Goal: Check status

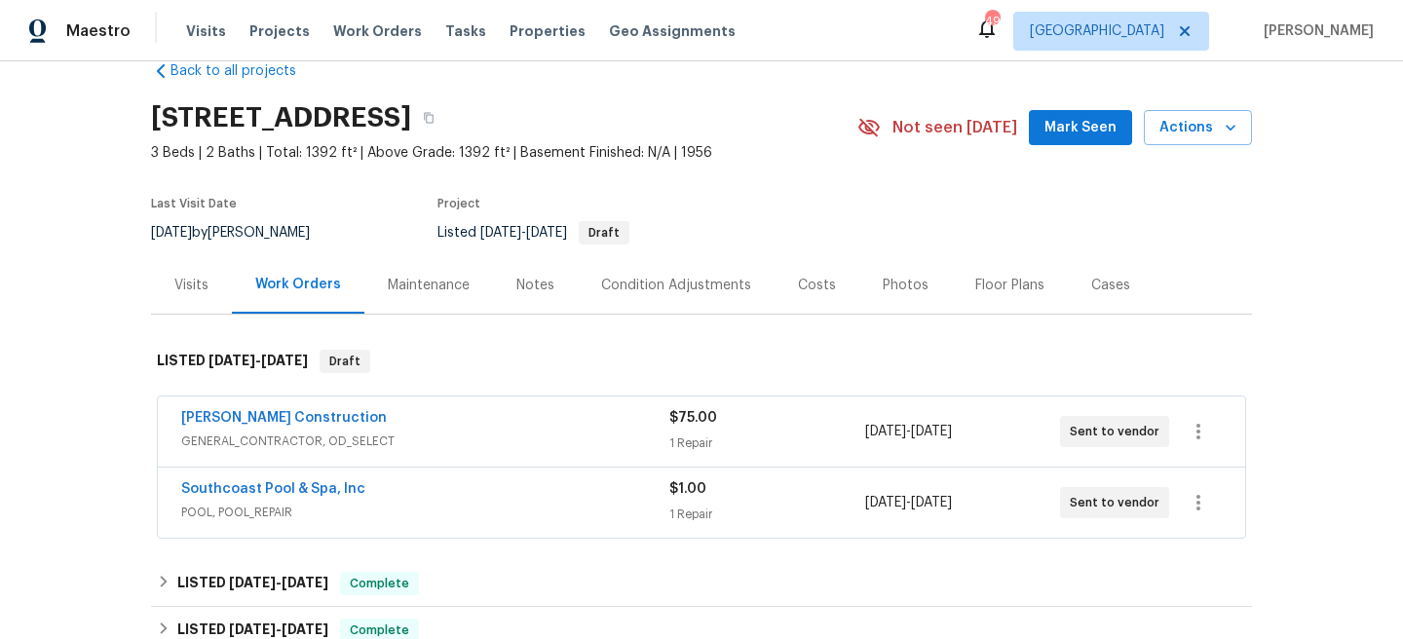
scroll to position [88, 0]
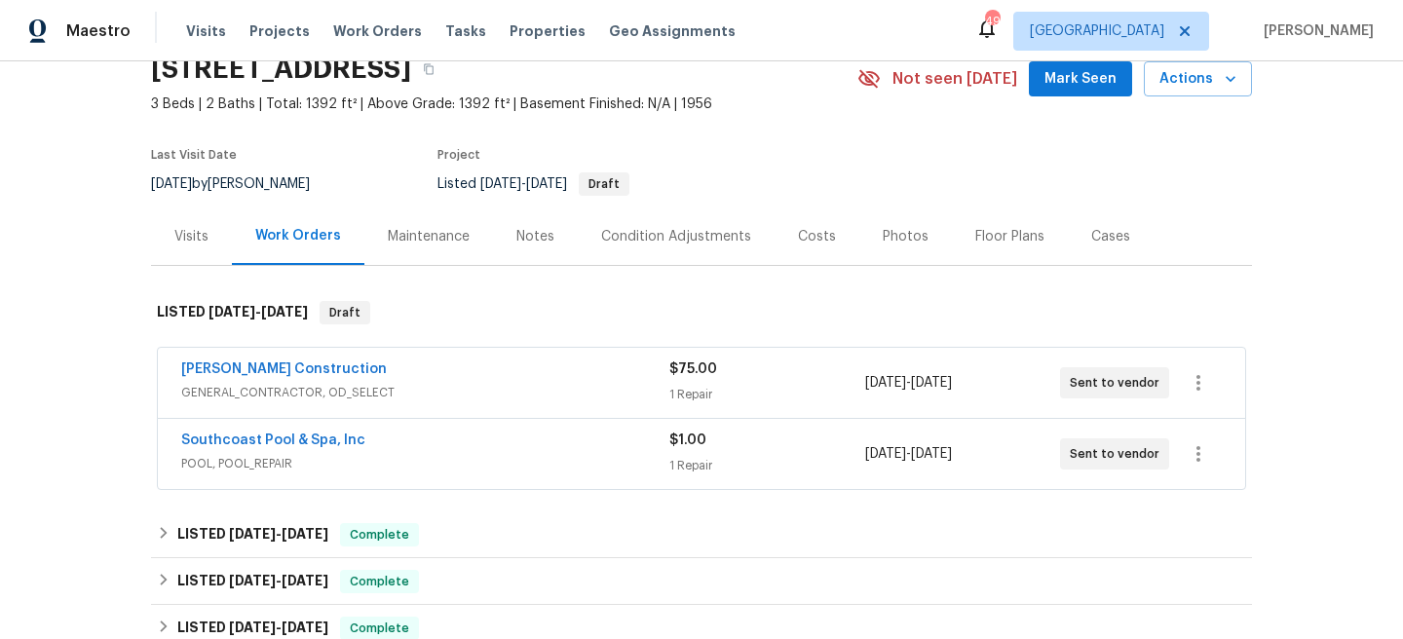
click at [579, 397] on span "GENERAL_CONTRACTOR, OD_SELECT" at bounding box center [425, 392] width 488 height 19
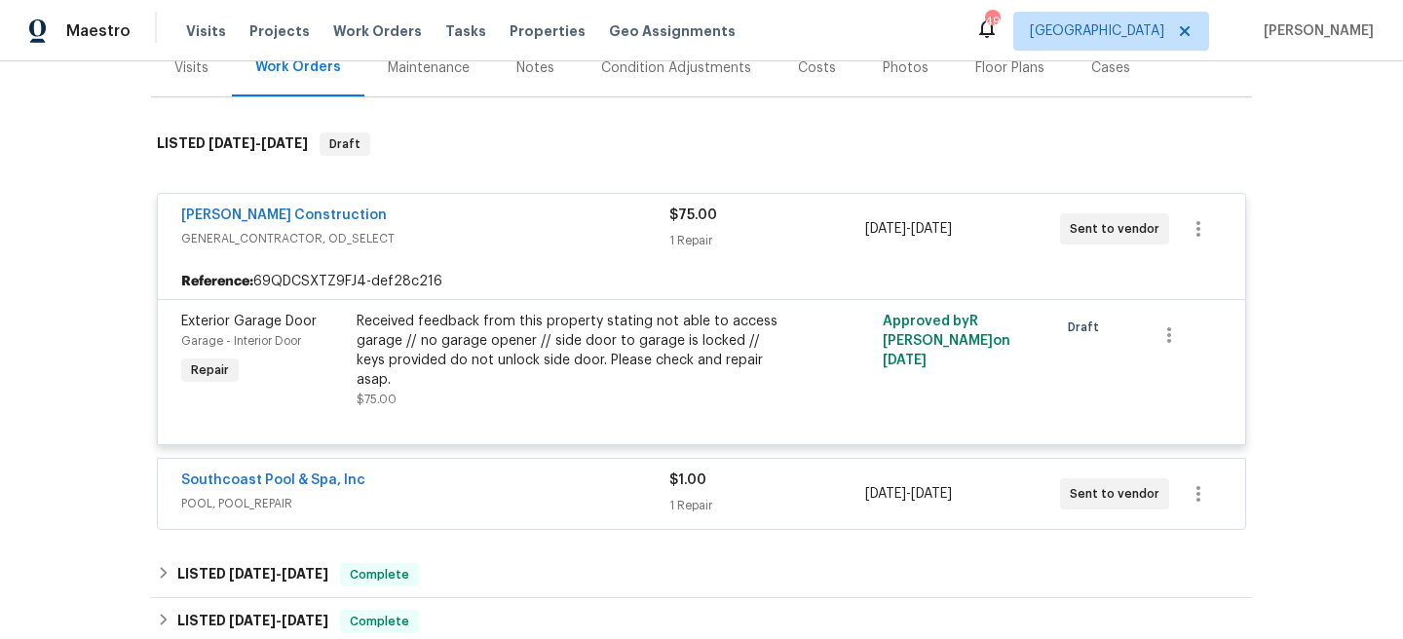
scroll to position [259, 0]
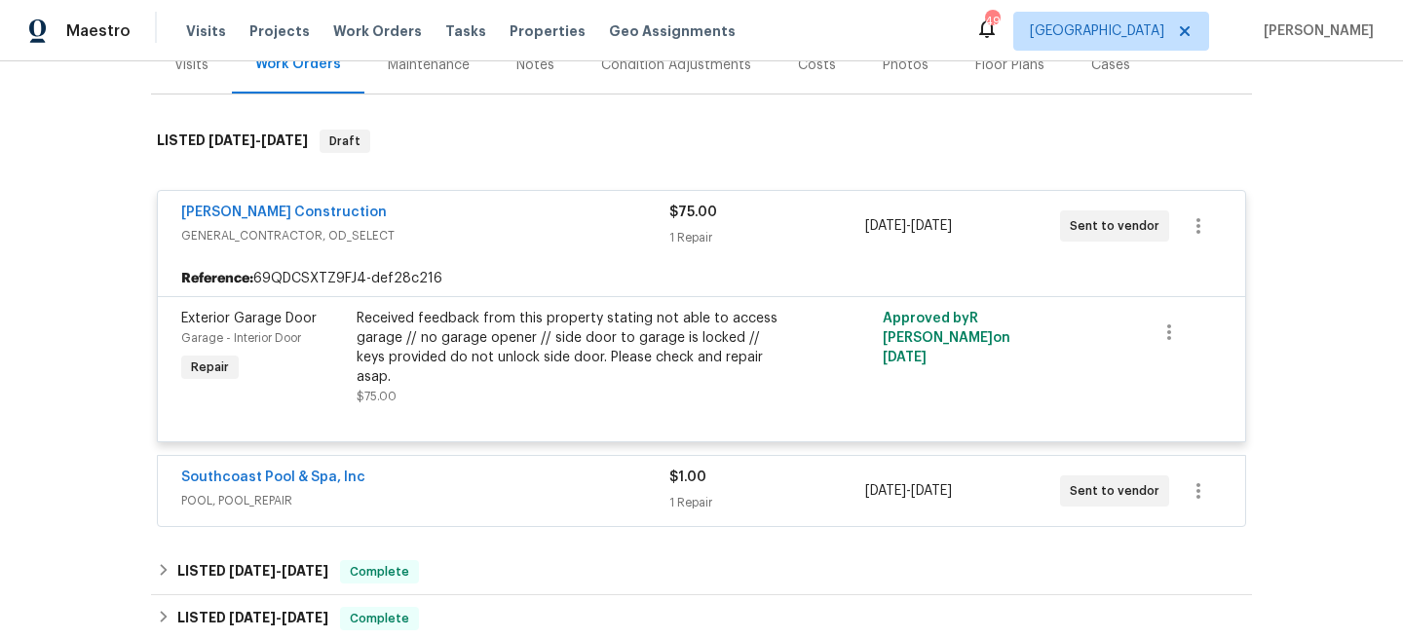
click at [566, 471] on div "Southcoast Pool & Spa, Inc" at bounding box center [425, 479] width 488 height 23
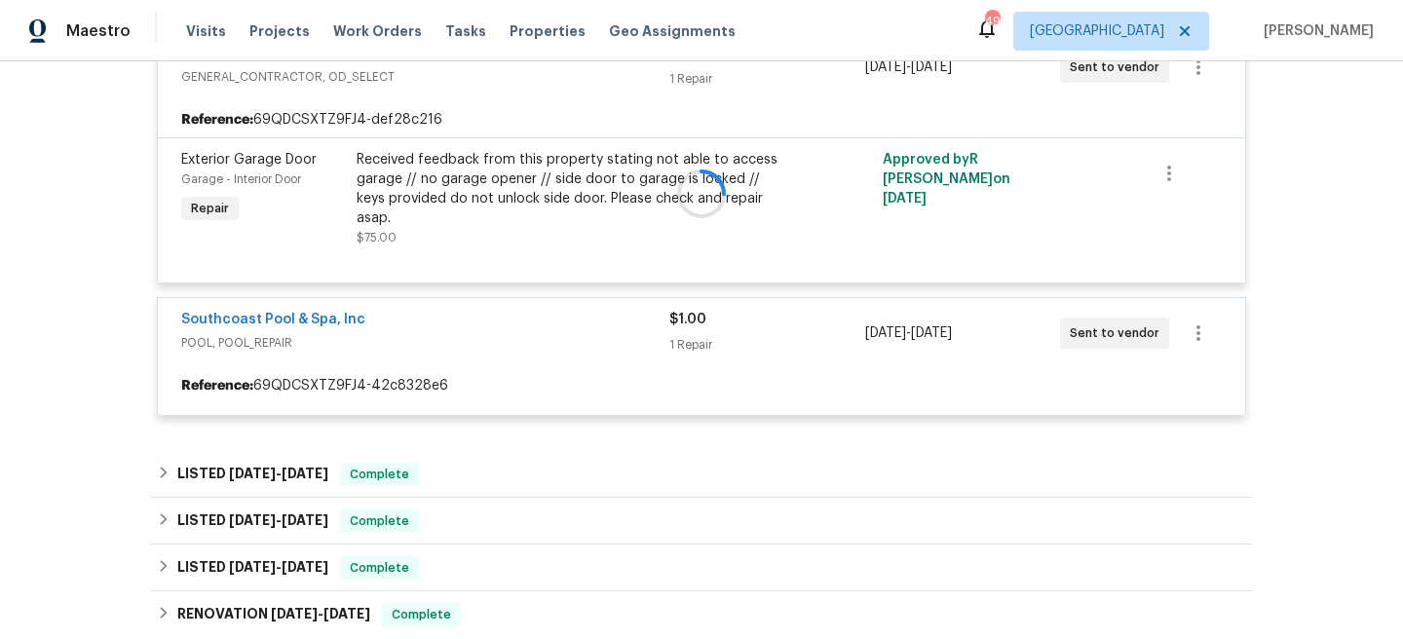
scroll to position [438, 0]
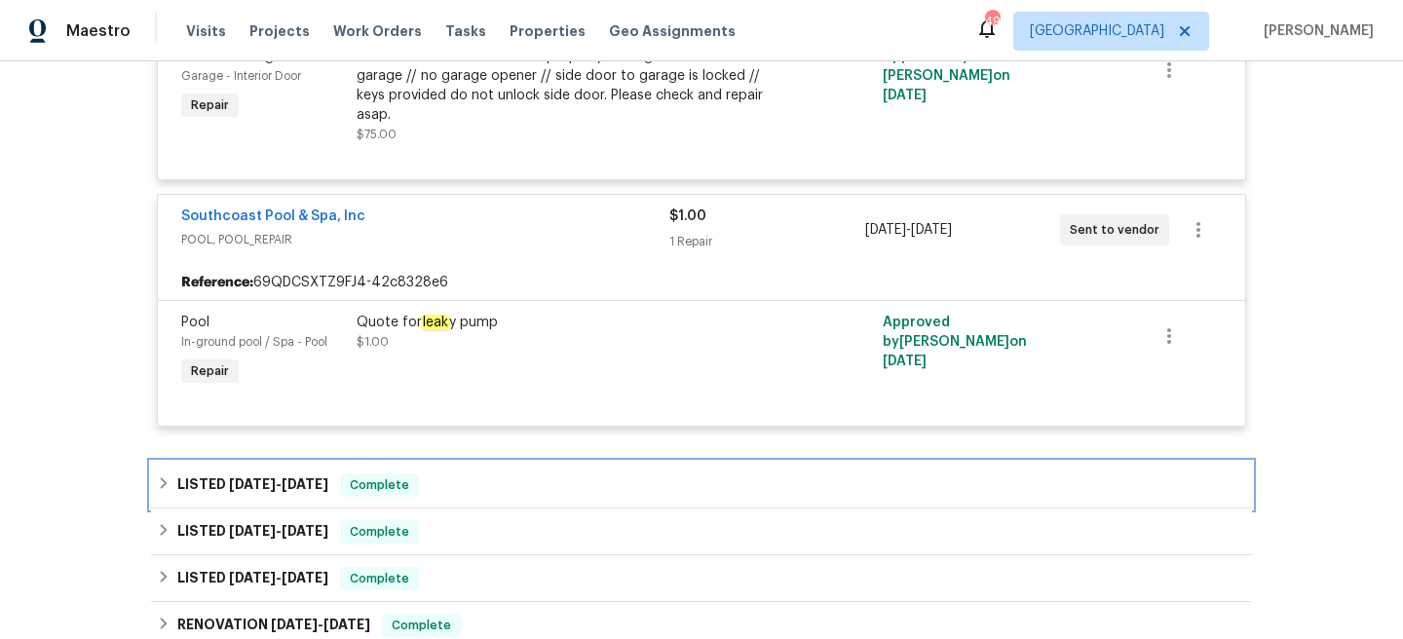
click at [556, 476] on div "LISTED [DATE] - [DATE] Complete" at bounding box center [701, 485] width 1089 height 23
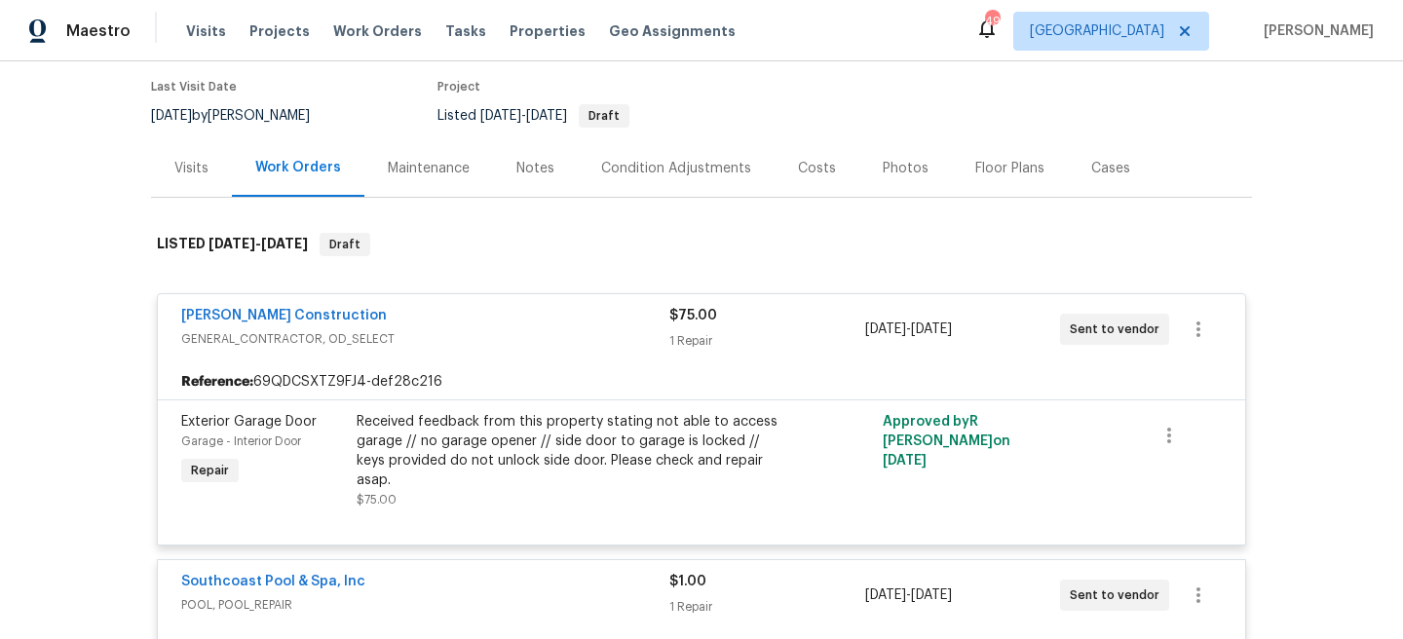
scroll to position [0, 0]
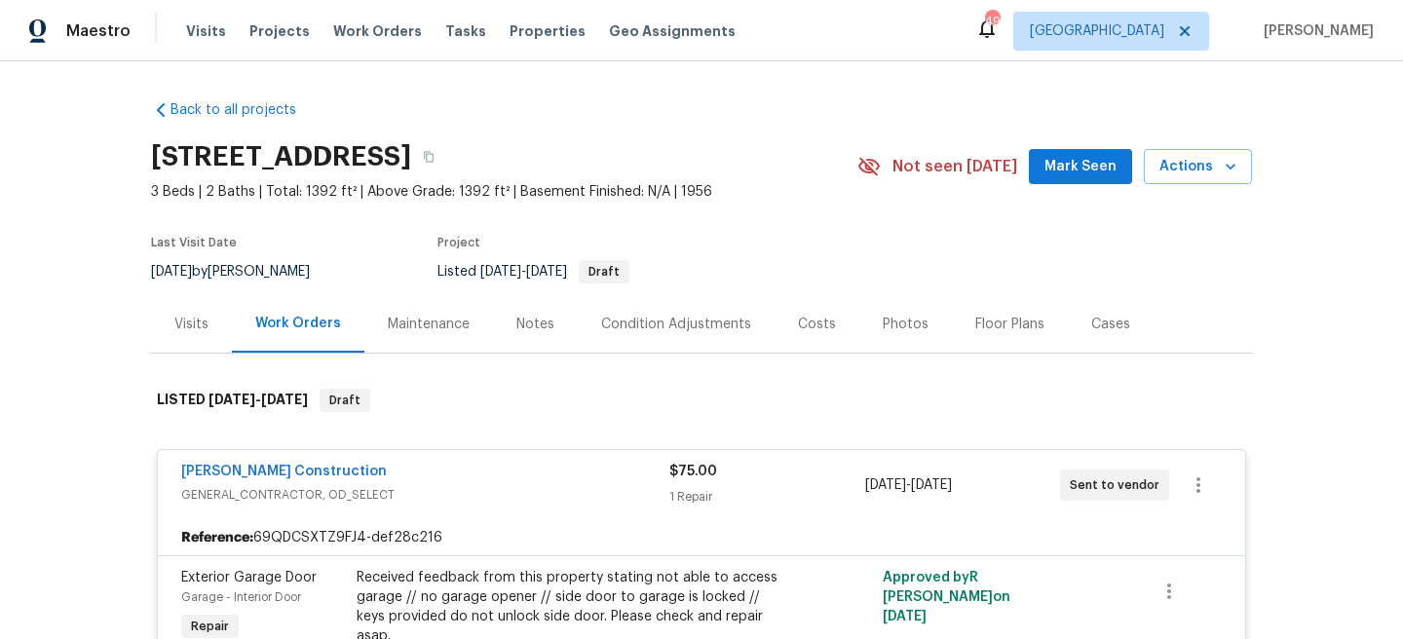
click at [204, 353] on div "Visits Work Orders Maintenance Notes Condition Adjustments Costs Photos Floor P…" at bounding box center [701, 324] width 1101 height 58
click at [200, 344] on div "Visits" at bounding box center [191, 323] width 81 height 57
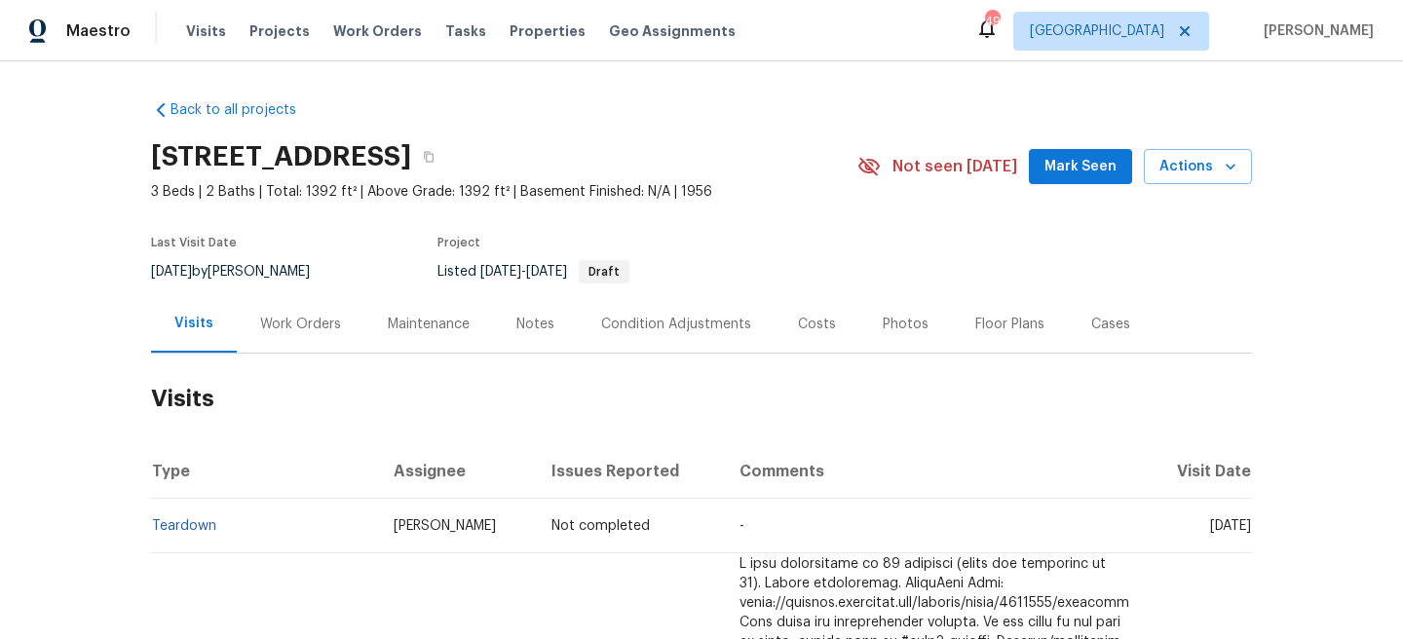
click at [300, 305] on div "Work Orders" at bounding box center [301, 323] width 128 height 57
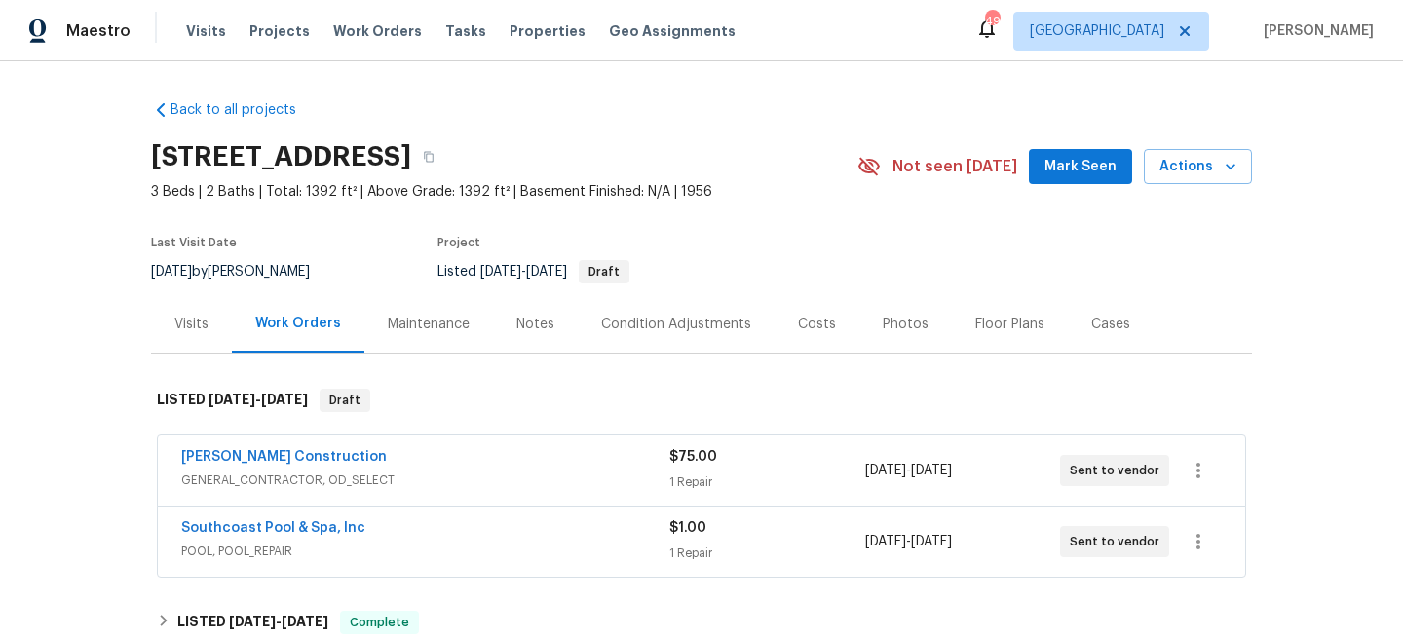
scroll to position [189, 0]
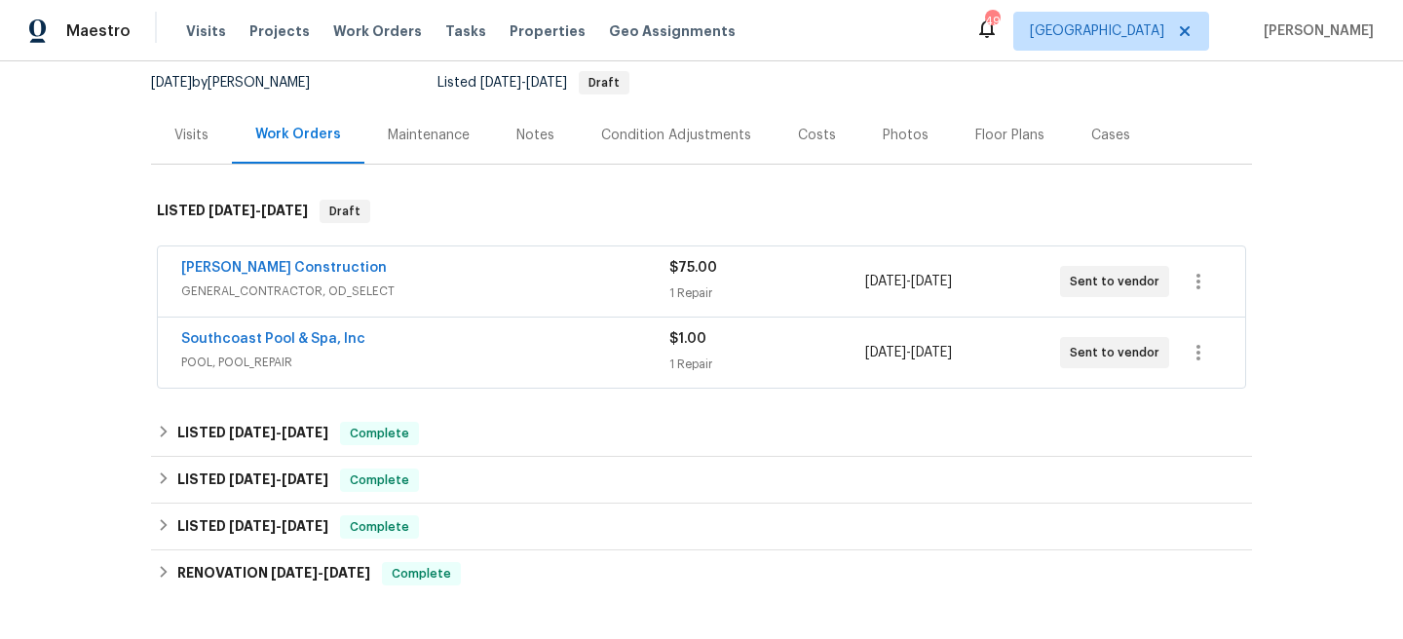
click at [568, 371] on div "Southcoast Pool & Spa, Inc POOL, POOL_REPAIR" at bounding box center [425, 352] width 488 height 47
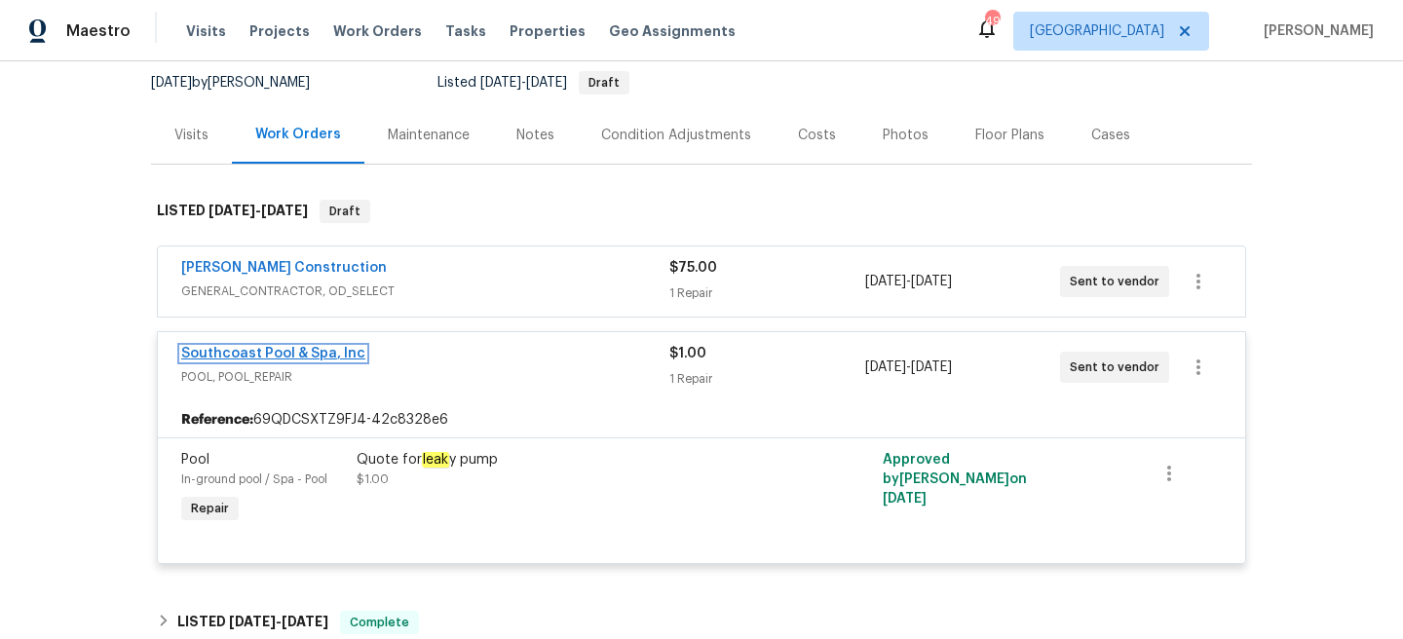
click at [325, 352] on link "Southcoast Pool & Spa, Inc" at bounding box center [273, 354] width 184 height 14
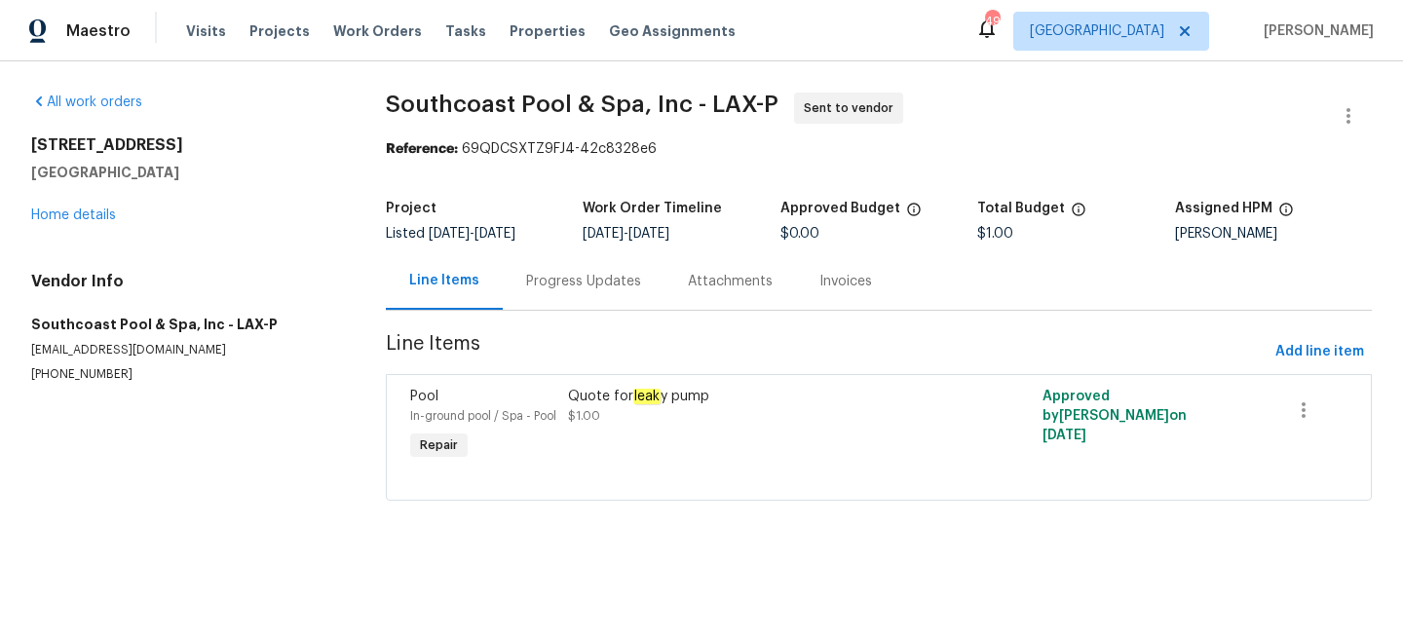
click at [543, 287] on div "Progress Updates" at bounding box center [583, 281] width 115 height 19
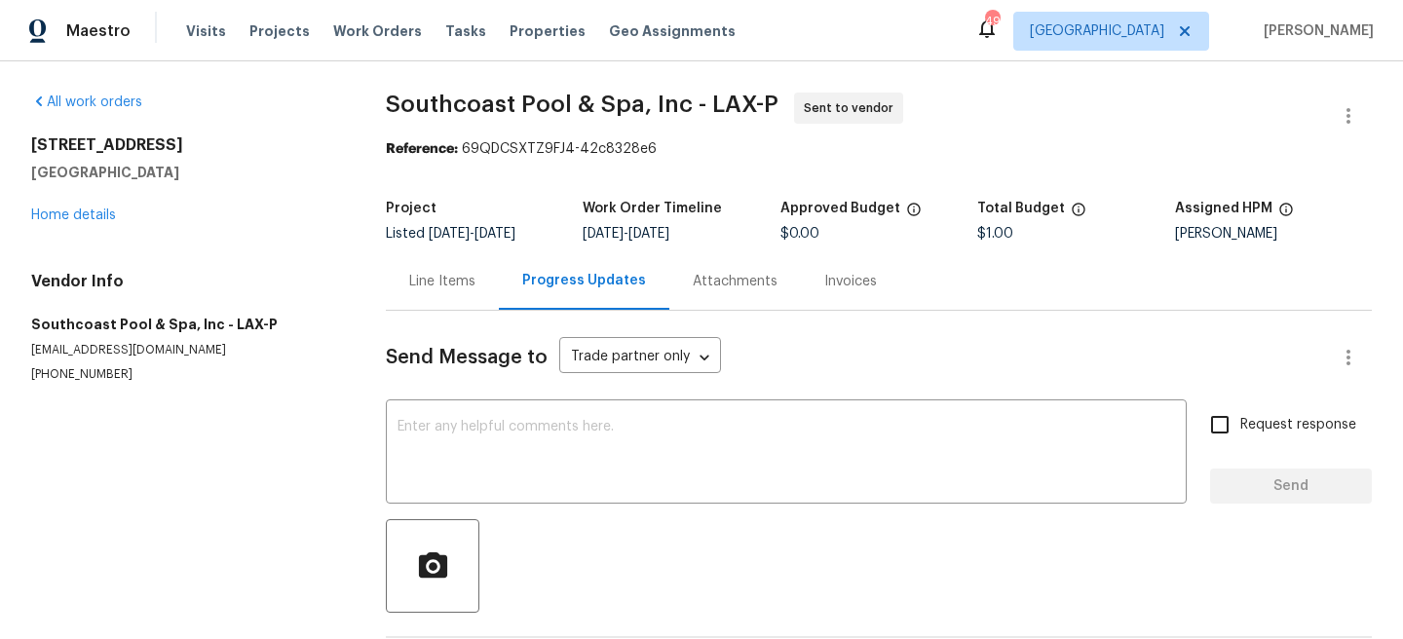
scroll to position [85, 0]
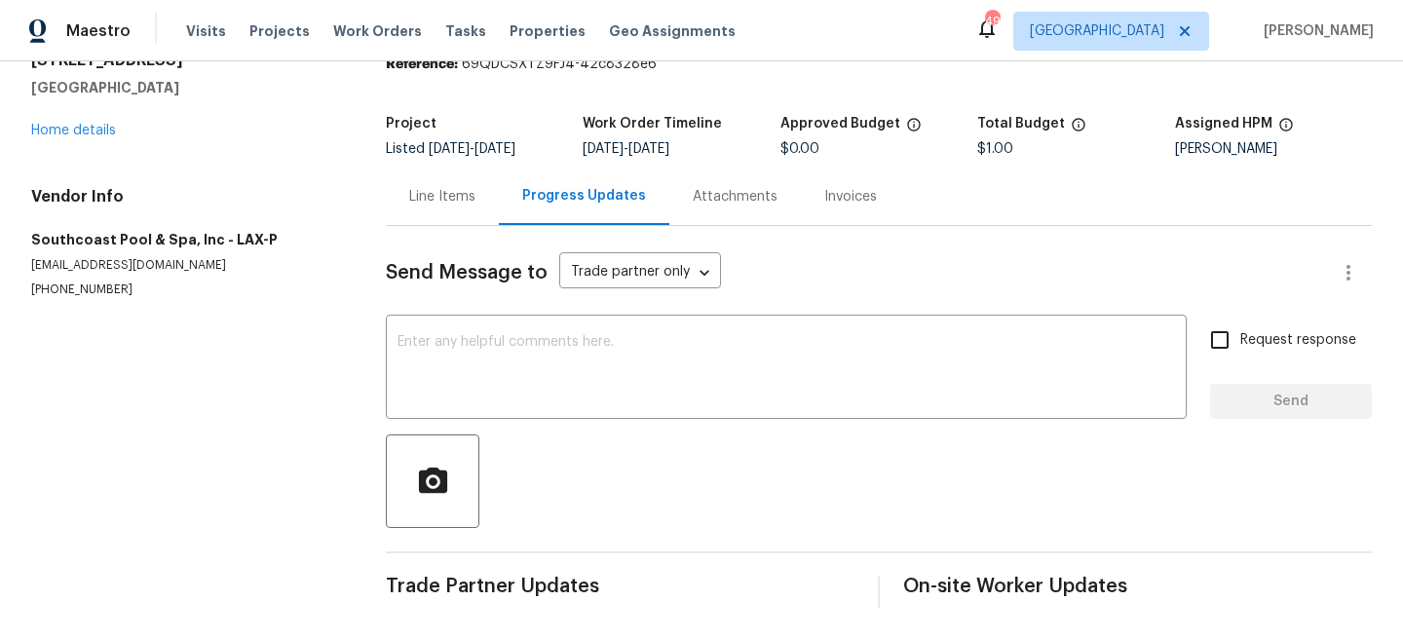
click at [464, 209] on div "Line Items" at bounding box center [442, 196] width 113 height 57
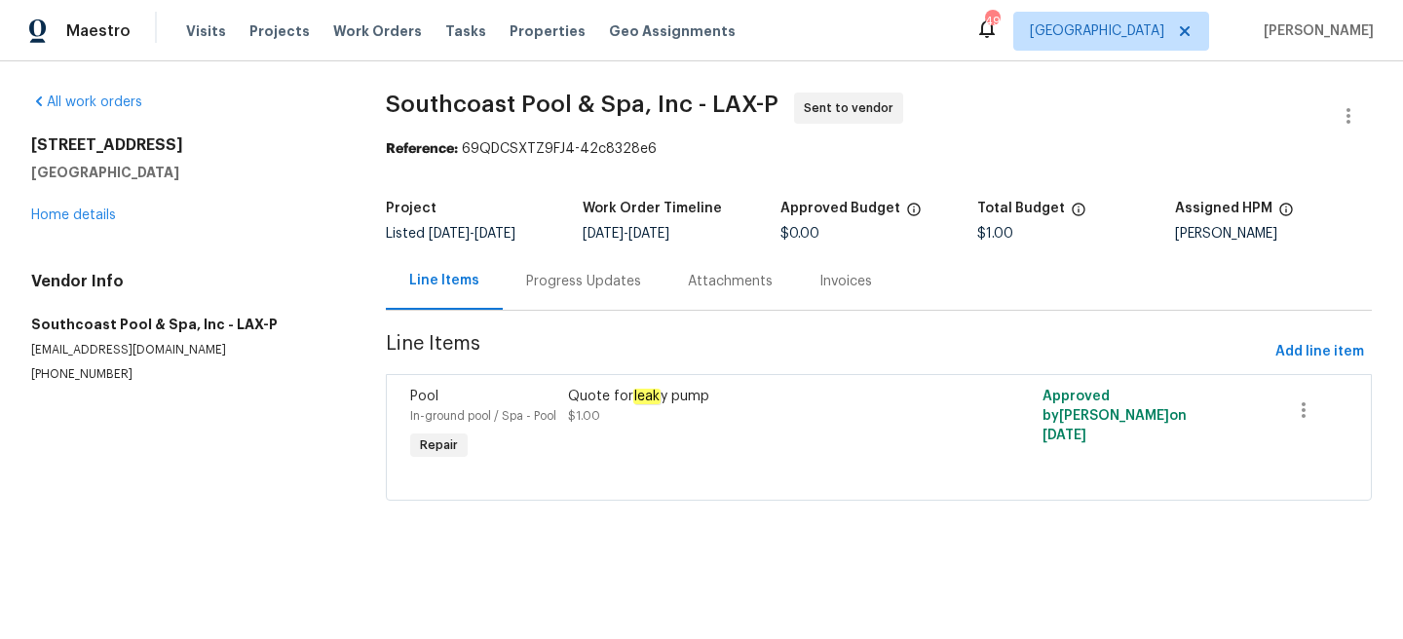
click at [789, 433] on div "Quote for leak y pump $1.00" at bounding box center [760, 426] width 396 height 90
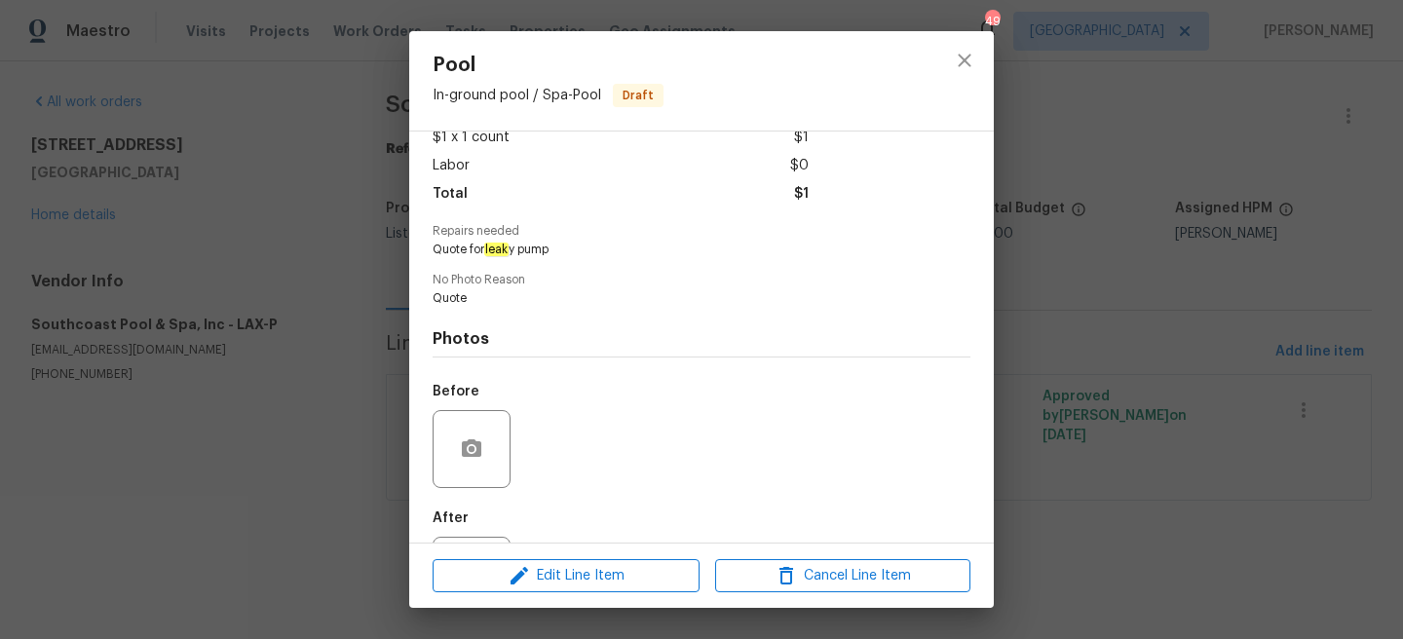
scroll to position [209, 0]
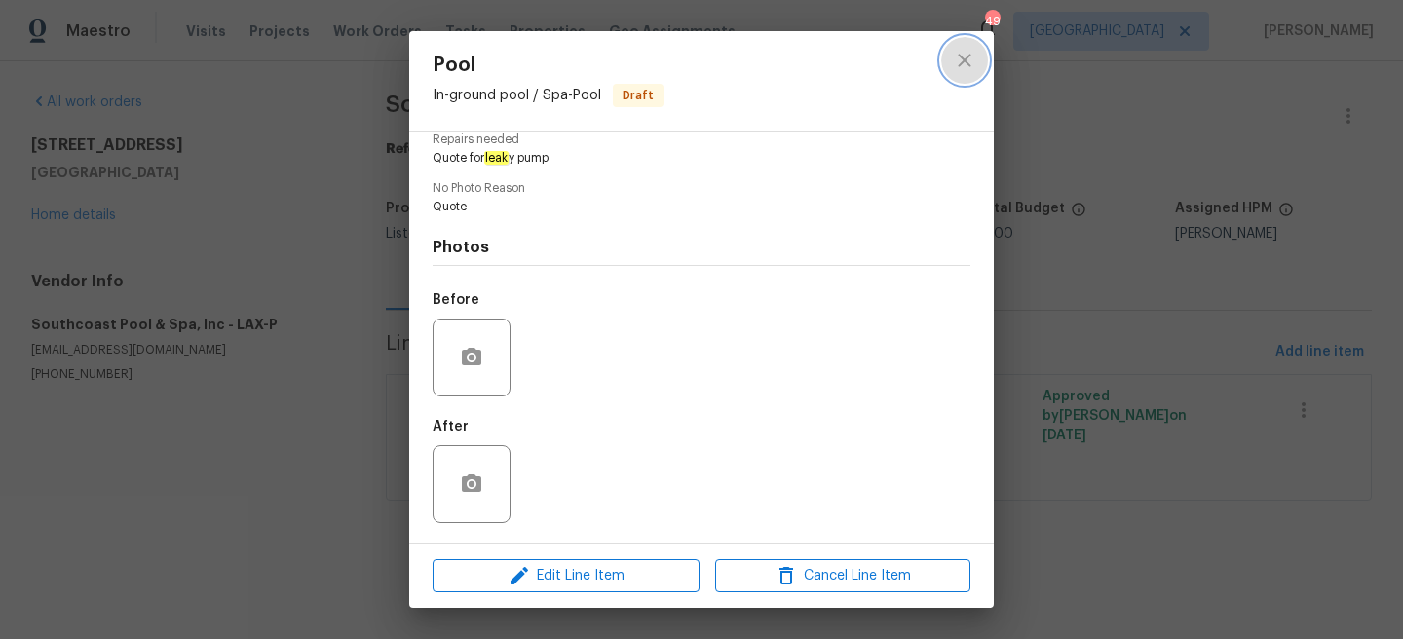
click at [970, 50] on icon "close" at bounding box center [964, 60] width 23 height 23
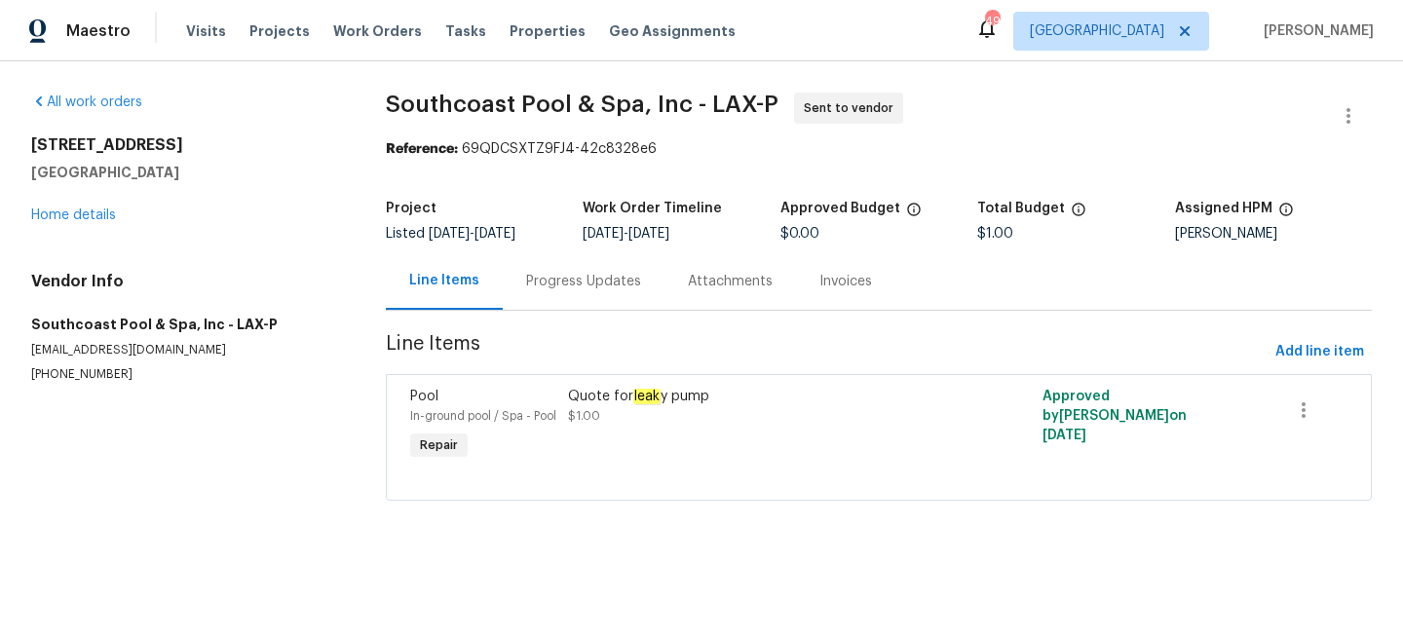
click at [593, 290] on div "Progress Updates" at bounding box center [583, 281] width 115 height 19
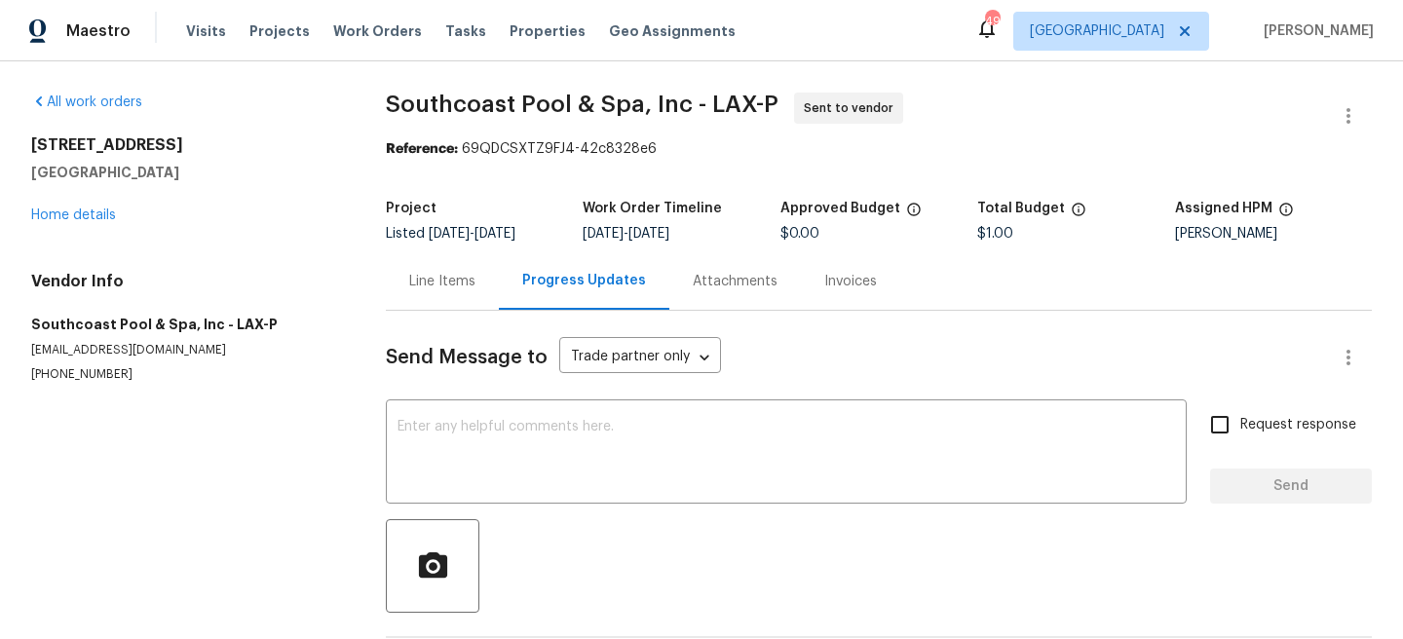
click at [724, 281] on div "Attachments" at bounding box center [735, 281] width 85 height 19
